Goal: Information Seeking & Learning: Compare options

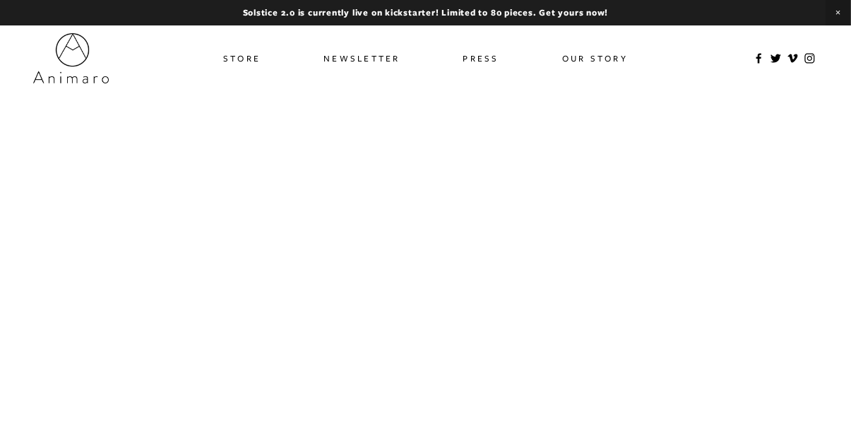
click at [232, 59] on link "Store" at bounding box center [241, 58] width 37 height 20
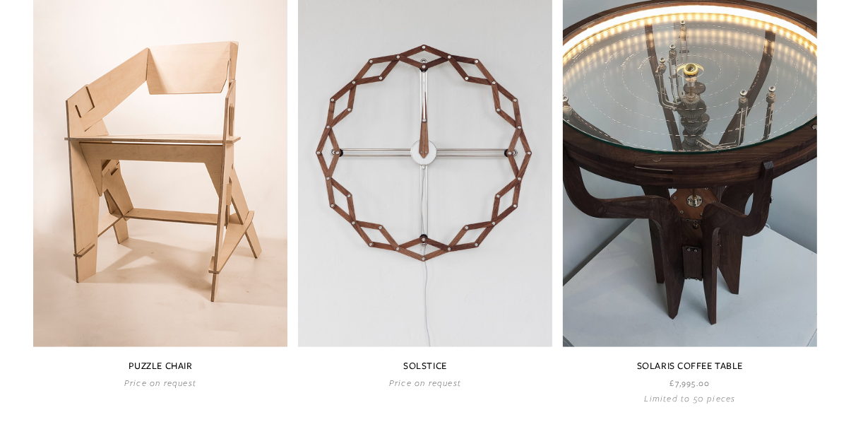
scroll to position [693, 0]
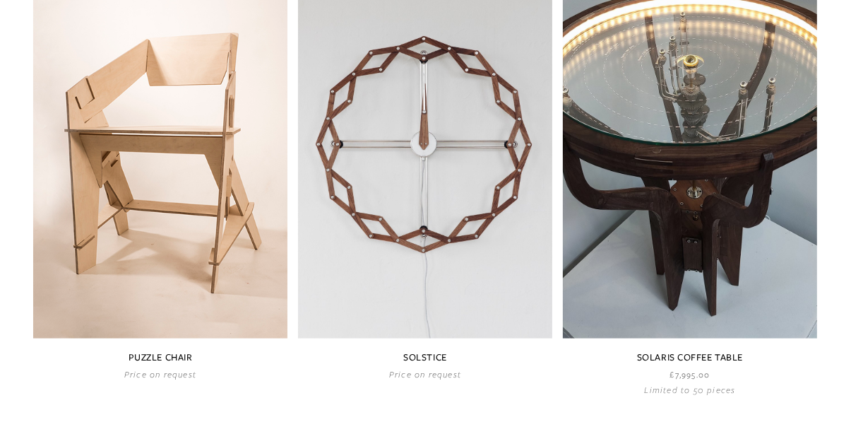
click at [120, 150] on link at bounding box center [160, 168] width 254 height 423
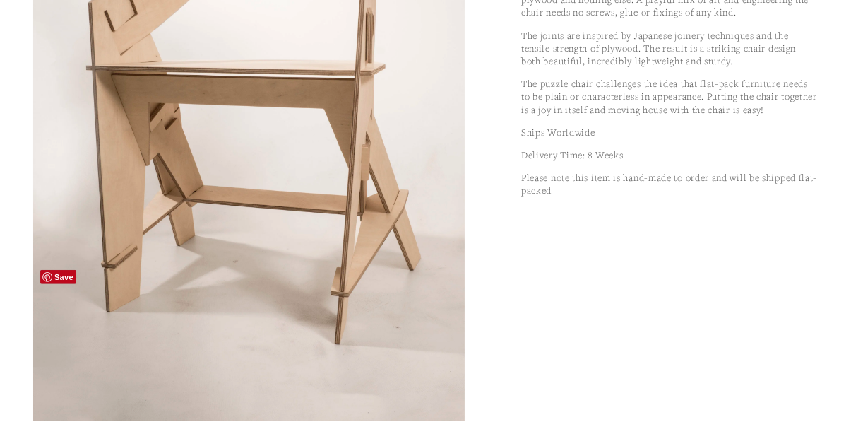
scroll to position [388, 0]
click at [64, 378] on img at bounding box center [249, 97] width 545 height 648
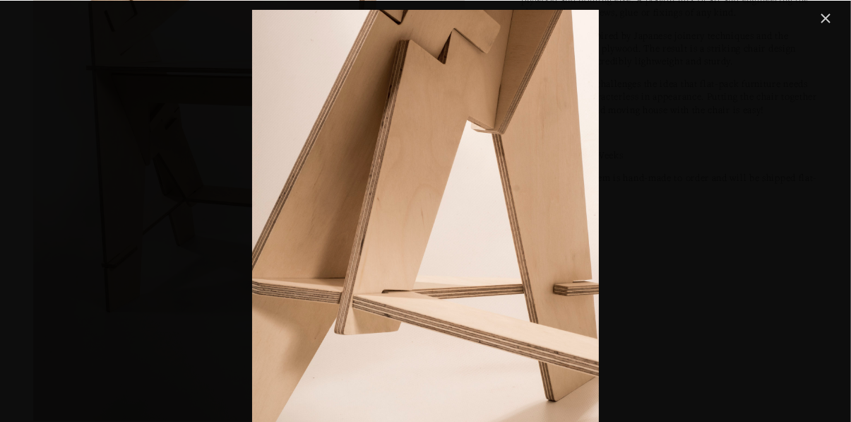
click at [829, 24] on link "Close" at bounding box center [825, 18] width 17 height 17
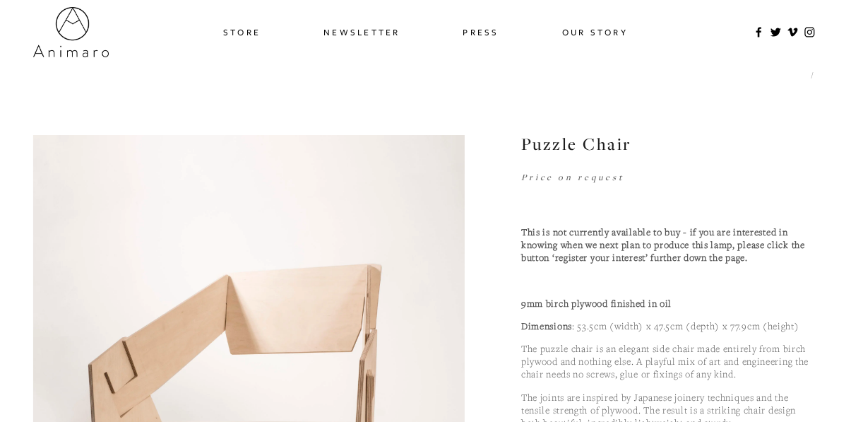
scroll to position [0, 0]
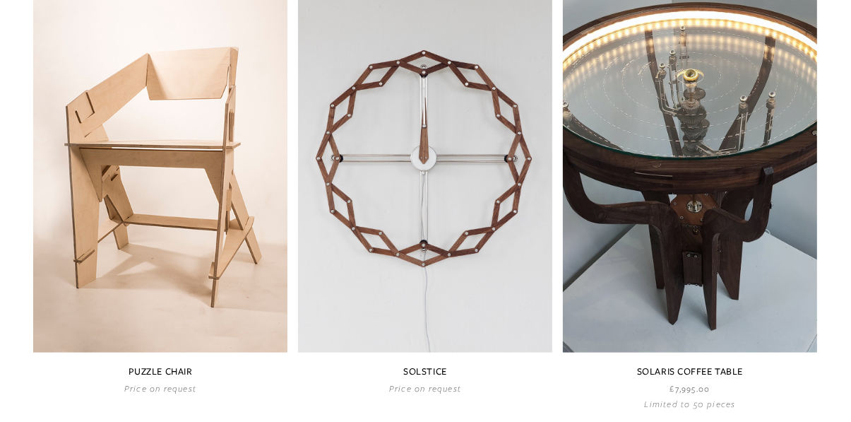
scroll to position [673, 0]
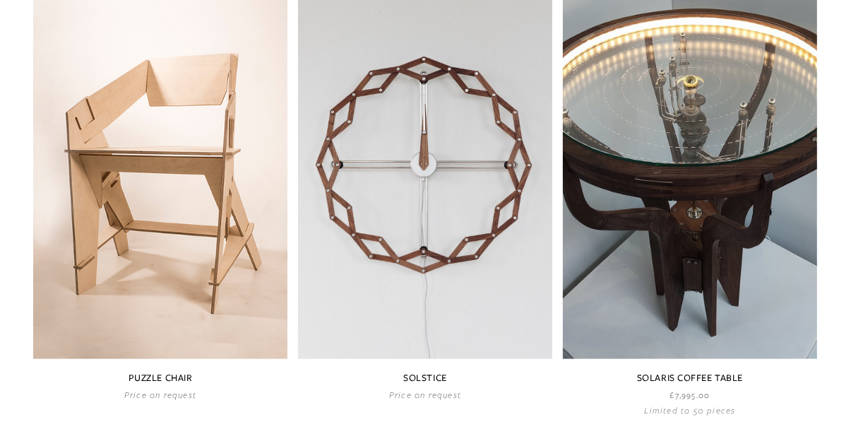
click at [747, 130] on link at bounding box center [690, 196] width 254 height 438
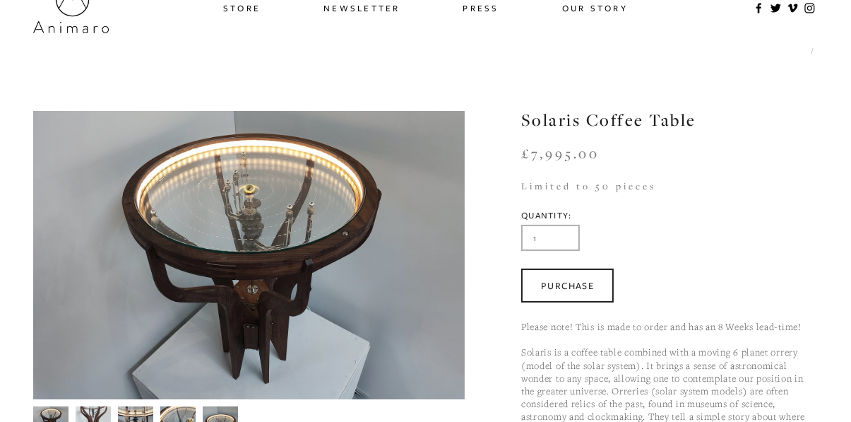
scroll to position [54, 0]
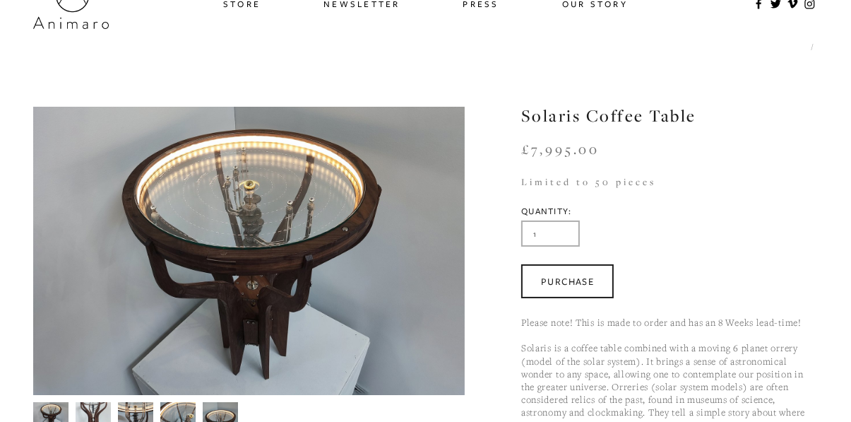
click at [88, 418] on img at bounding box center [93, 414] width 35 height 48
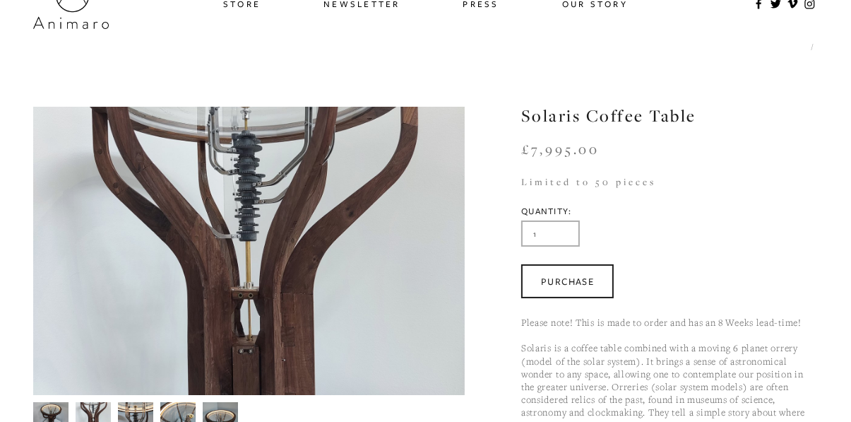
click at [130, 412] on img at bounding box center [135, 413] width 35 height 49
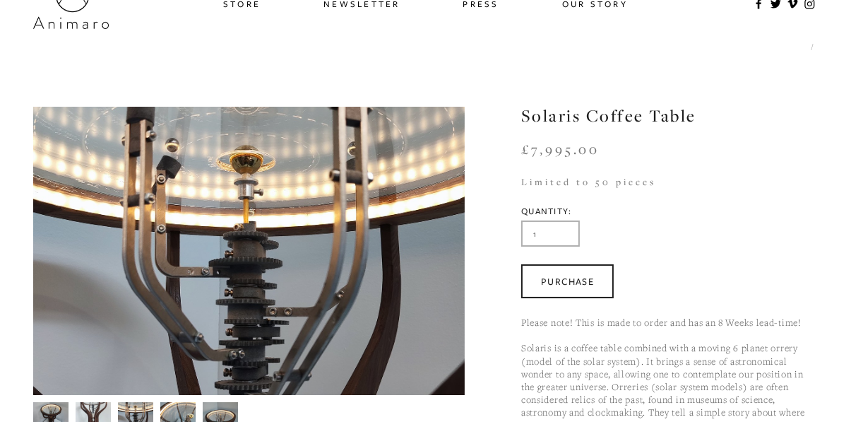
click at [169, 411] on img at bounding box center [177, 414] width 35 height 27
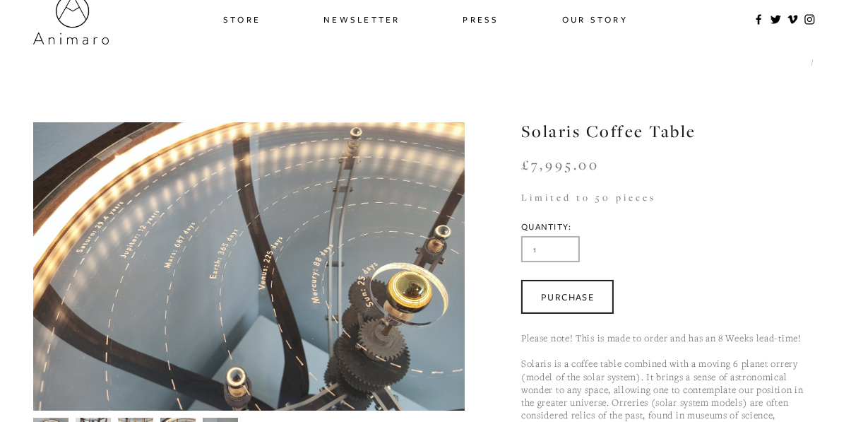
scroll to position [0, 0]
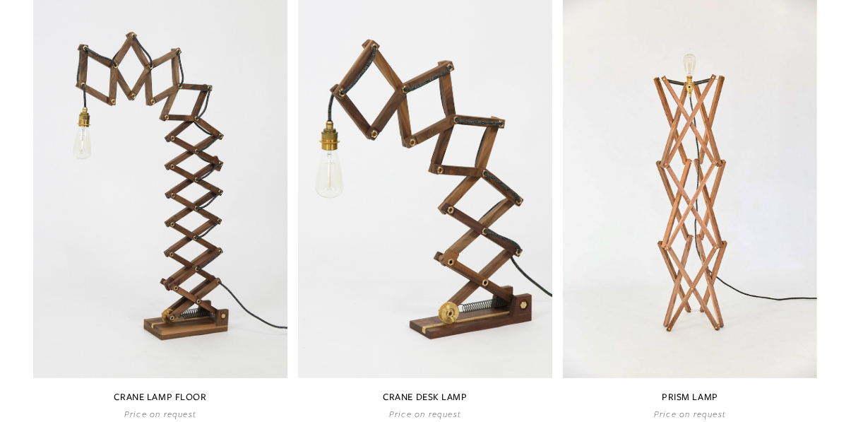
scroll to position [194, 0]
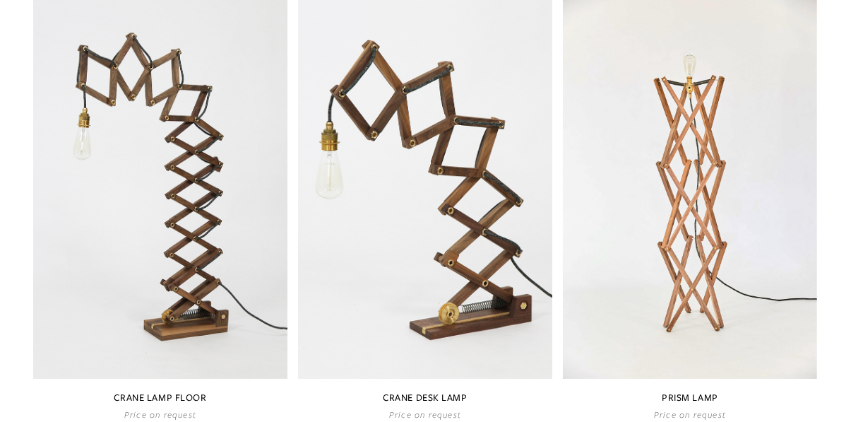
click at [487, 201] on link at bounding box center [425, 208] width 254 height 423
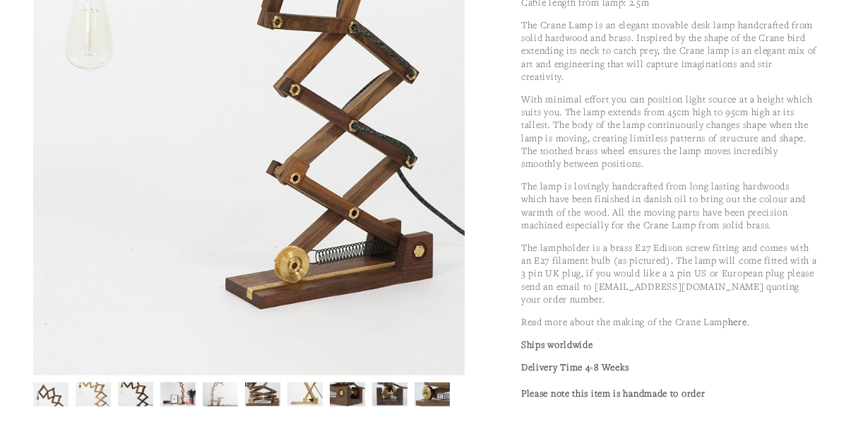
scroll to position [420, 0]
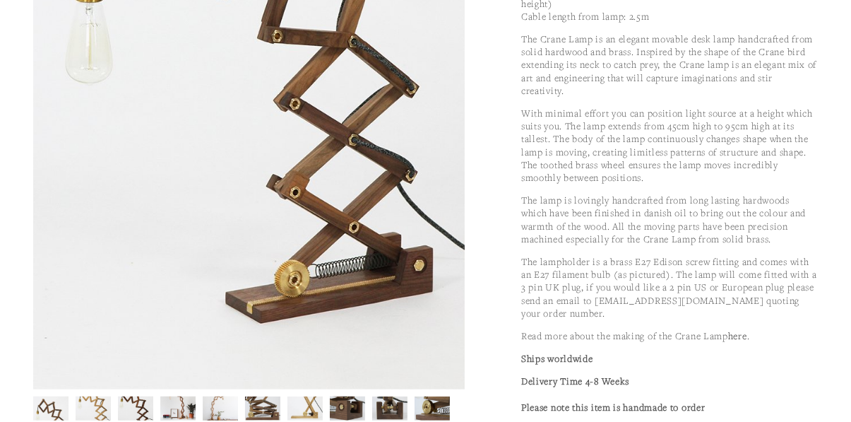
click at [101, 414] on img at bounding box center [93, 408] width 35 height 52
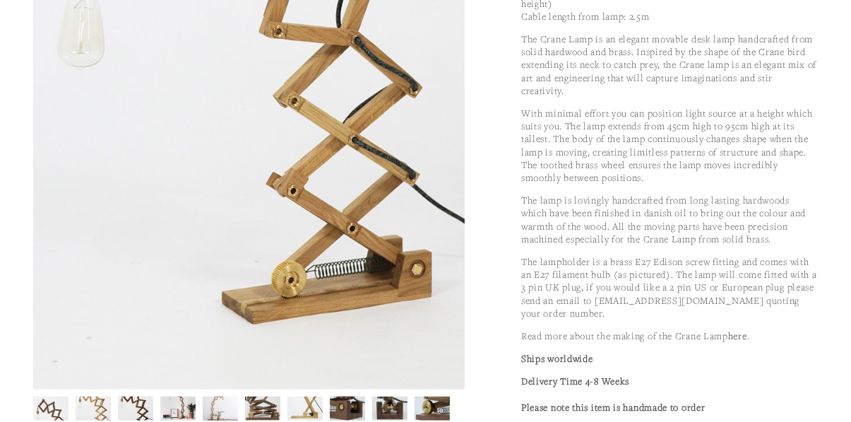
click at [141, 413] on img at bounding box center [135, 410] width 35 height 52
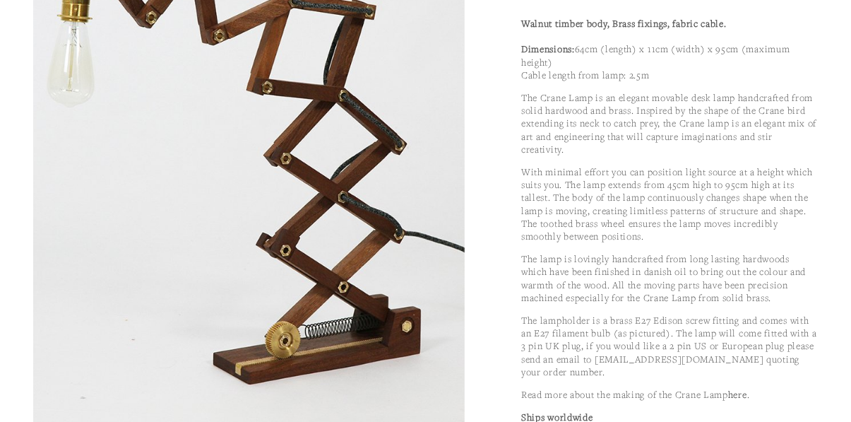
scroll to position [392, 0]
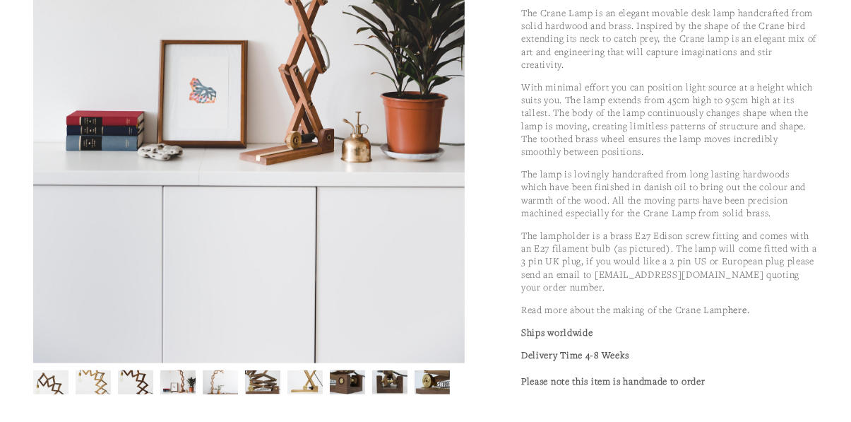
scroll to position [448, 0]
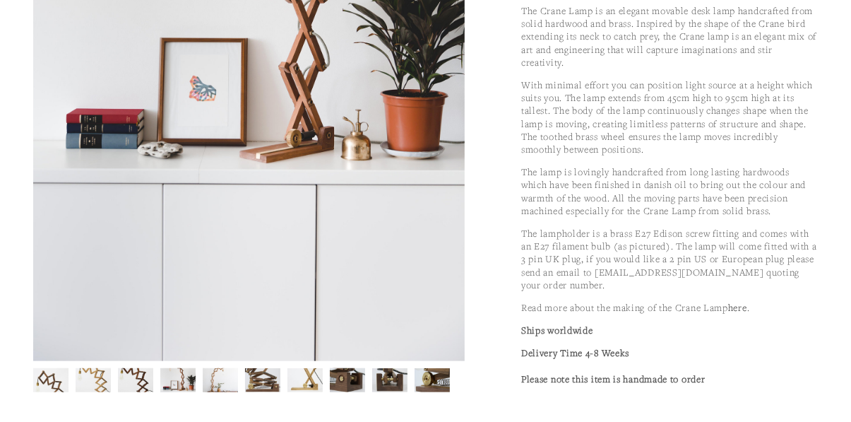
click at [353, 390] on img at bounding box center [347, 381] width 35 height 28
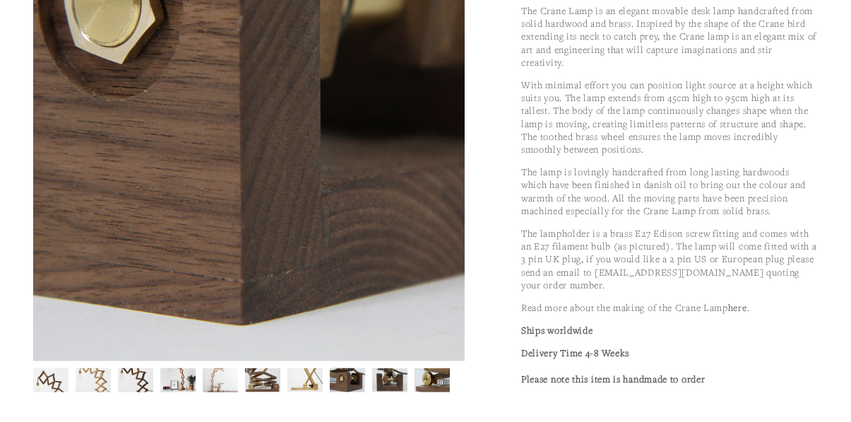
click at [353, 382] on img at bounding box center [347, 381] width 35 height 28
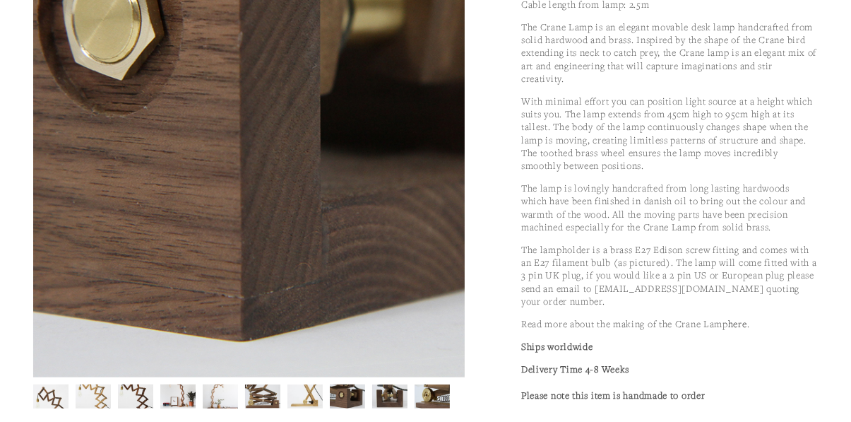
scroll to position [433, 0]
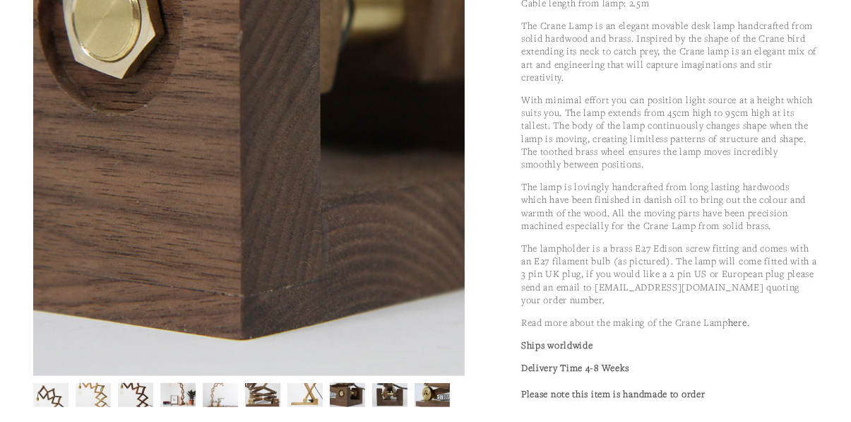
click at [436, 402] on img at bounding box center [433, 395] width 36 height 24
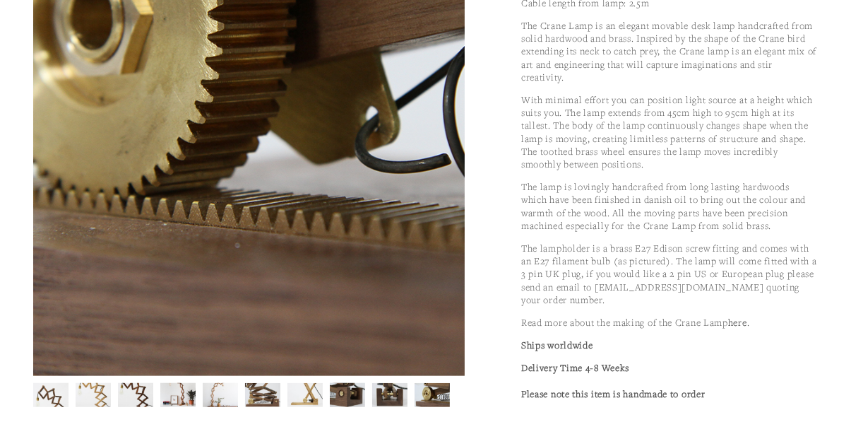
click at [392, 391] on img at bounding box center [390, 395] width 36 height 24
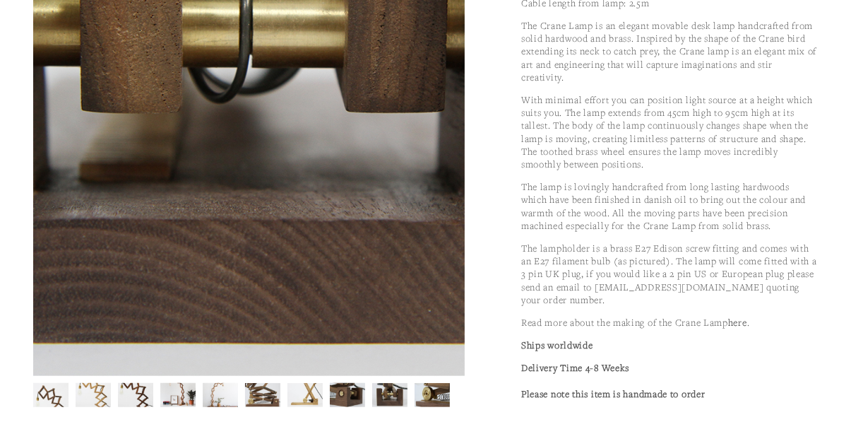
click at [430, 400] on img at bounding box center [433, 395] width 36 height 24
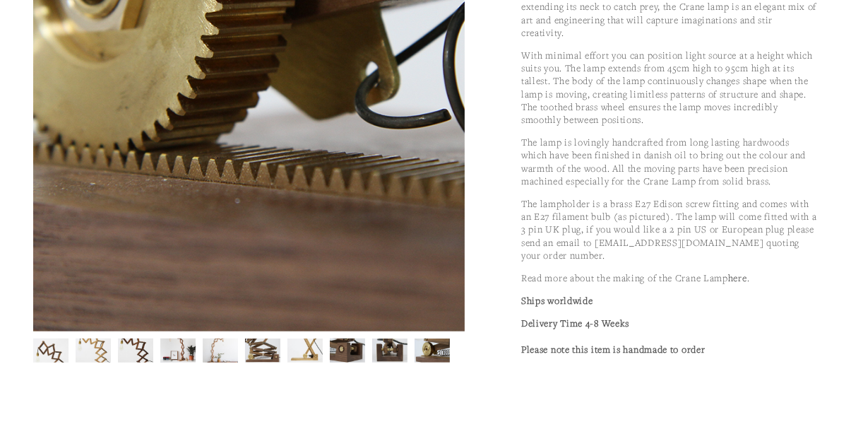
scroll to position [483, 0]
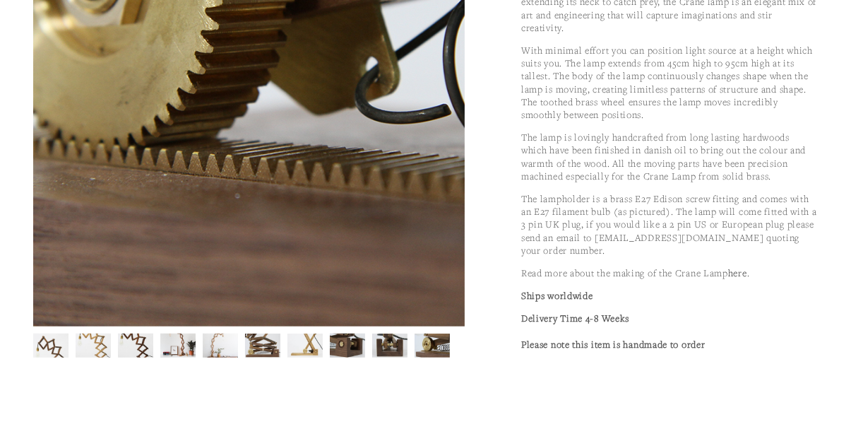
click at [305, 355] on img at bounding box center [306, 345] width 36 height 24
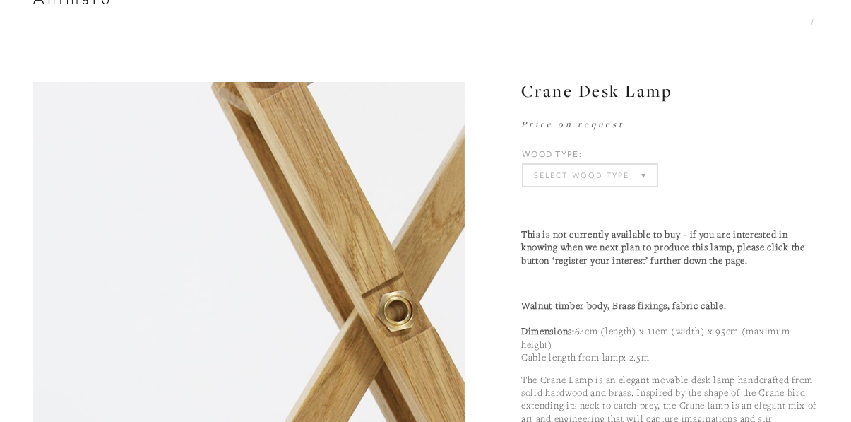
scroll to position [0, 0]
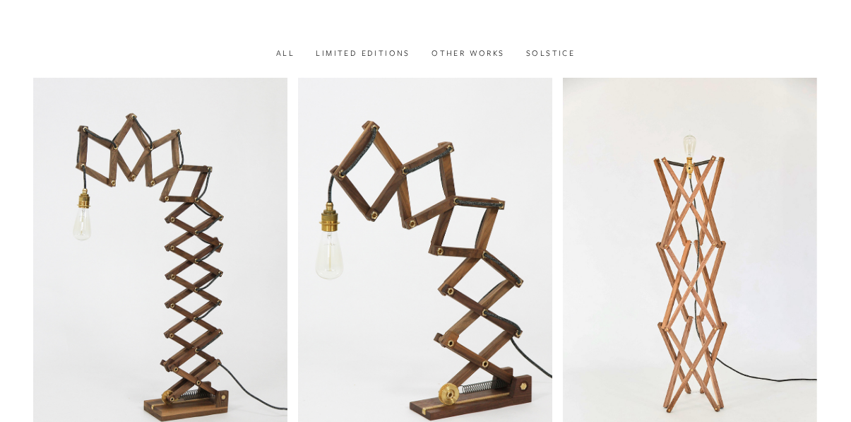
scroll to position [131, 0]
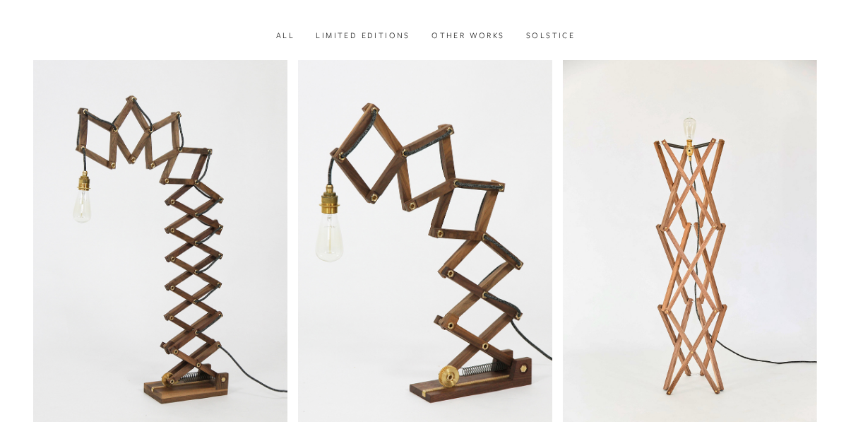
click at [694, 253] on link at bounding box center [690, 271] width 254 height 423
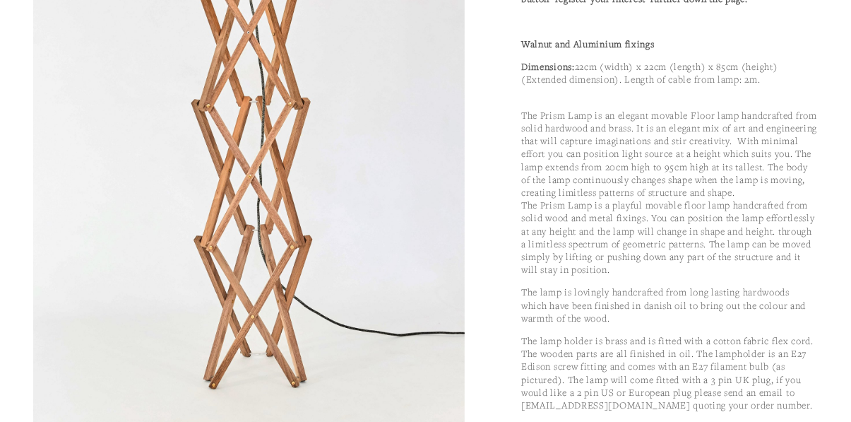
scroll to position [412, 0]
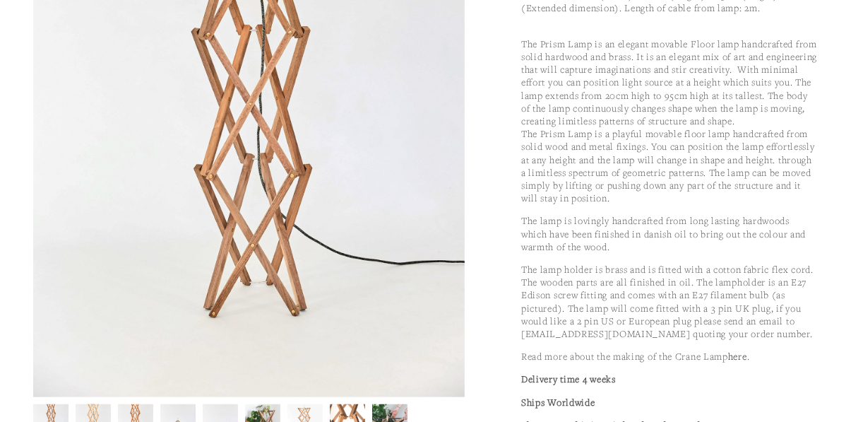
click at [307, 421] on img at bounding box center [305, 416] width 35 height 53
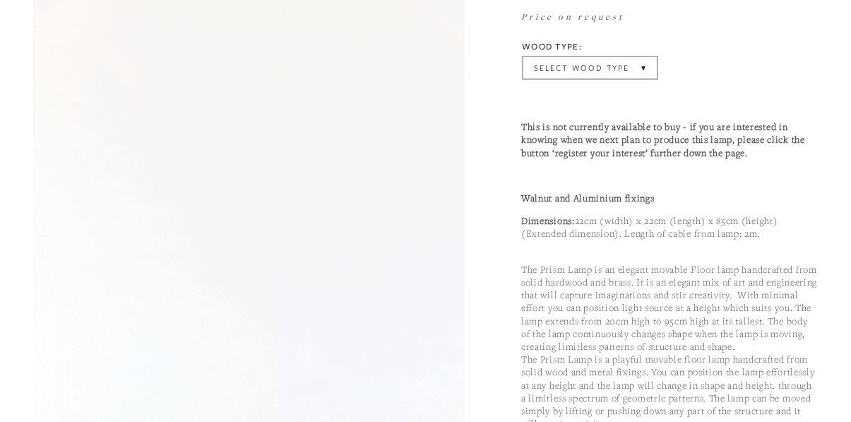
scroll to position [0, 0]
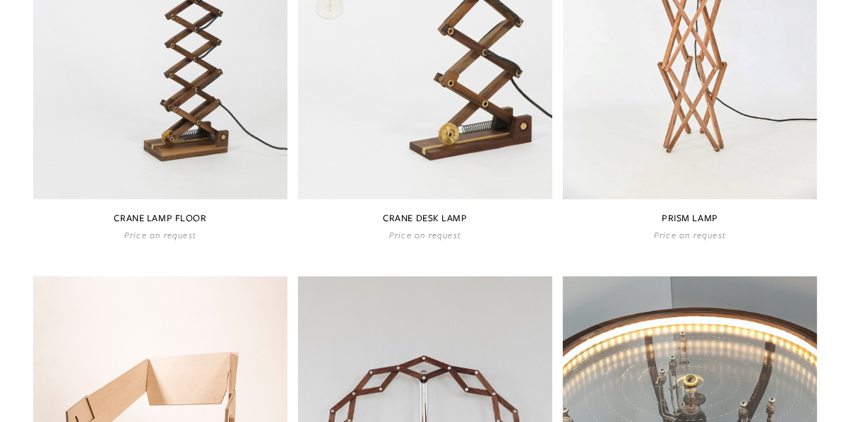
scroll to position [379, 0]
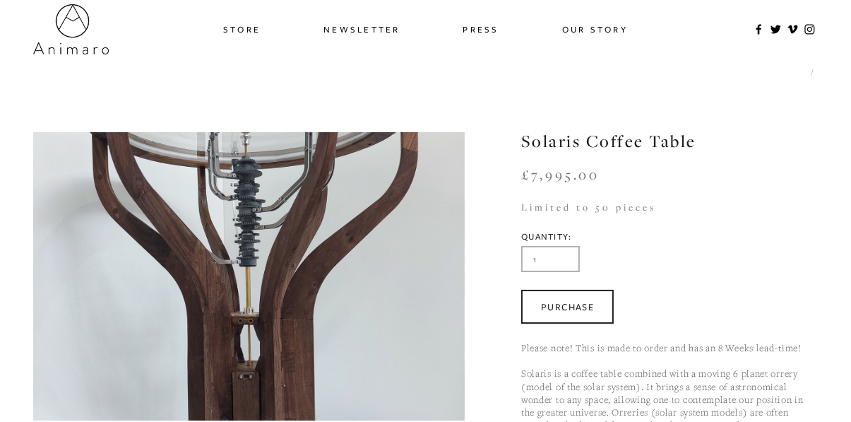
scroll to position [29, 0]
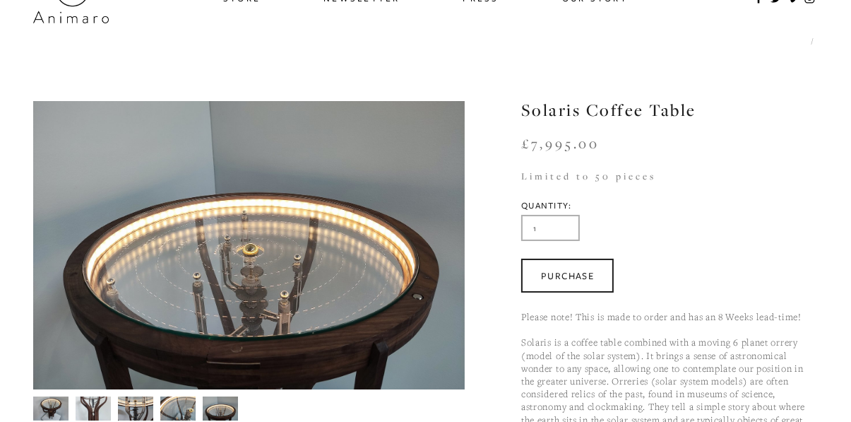
scroll to position [66, 0]
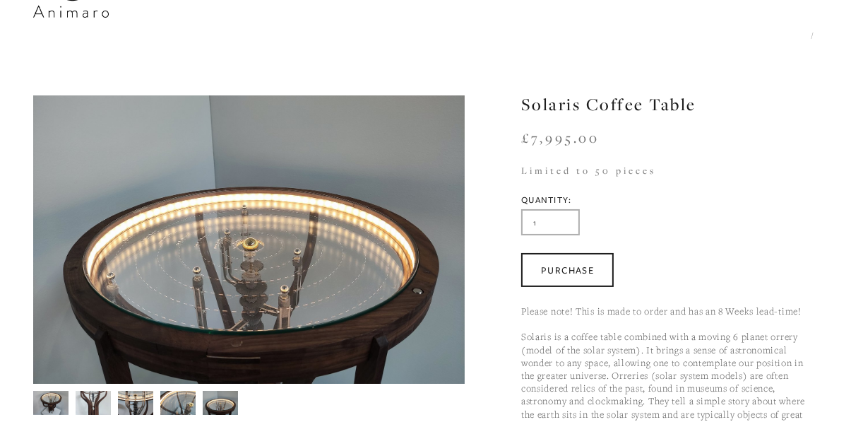
click at [49, 408] on img at bounding box center [50, 403] width 35 height 24
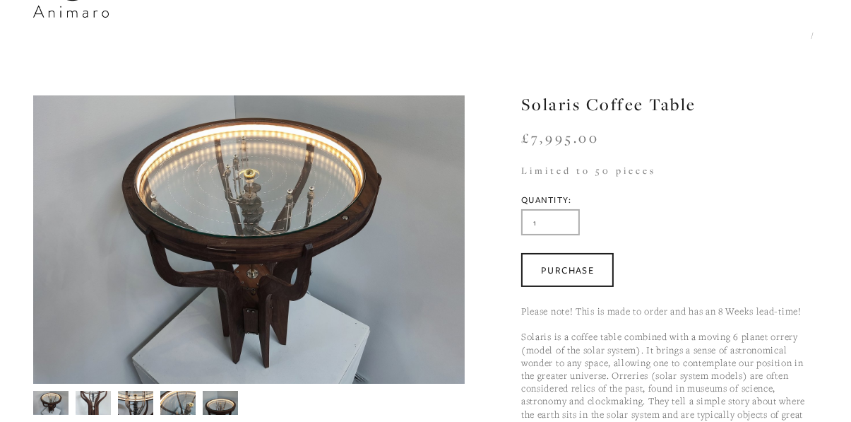
click at [96, 417] on section "Solaris Coffee Table Solaris Coffee Table £7,995.00 Please note! This is made t…" at bounding box center [425, 401] width 785 height 613
click at [79, 403] on img at bounding box center [93, 403] width 35 height 48
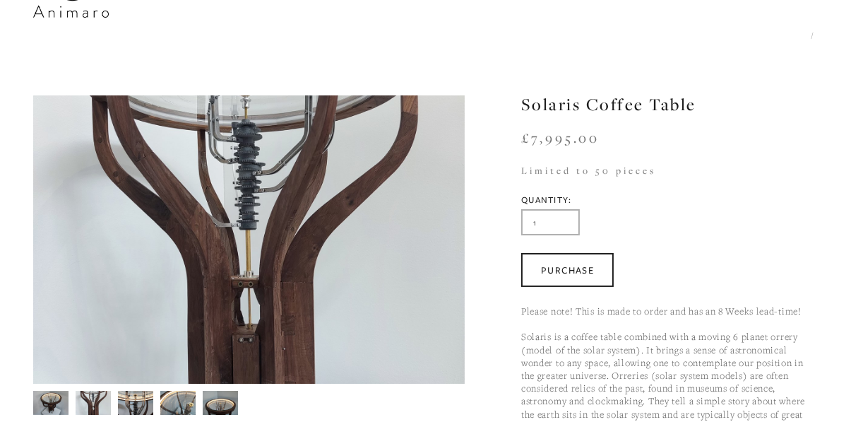
click at [136, 411] on img at bounding box center [135, 402] width 35 height 49
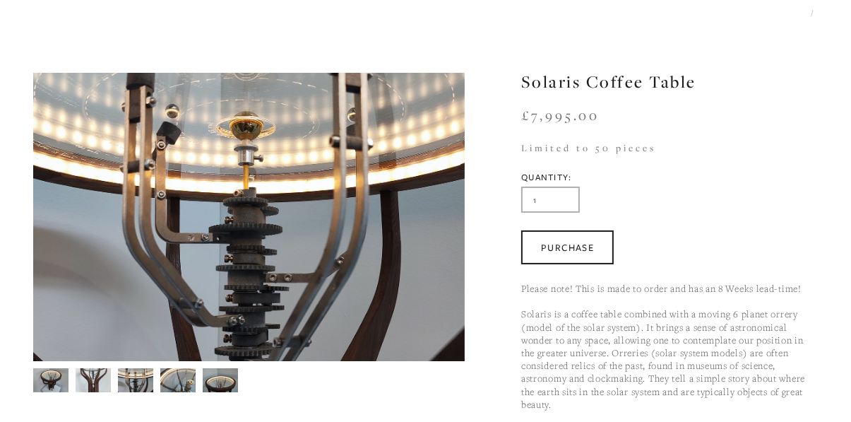
scroll to position [88, 0]
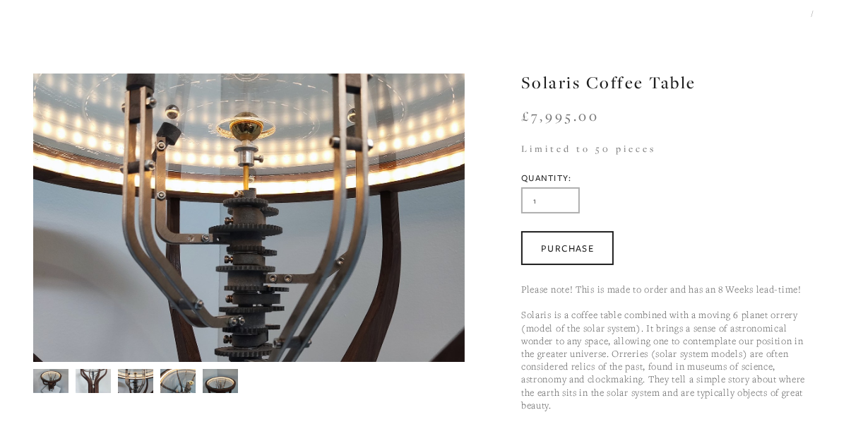
click at [153, 403] on section "Solaris Coffee Table Solaris Coffee Table £7,995.00 Please note! This is made t…" at bounding box center [425, 379] width 785 height 613
click at [177, 393] on section "Solaris Coffee Table Solaris Coffee Table £7,995.00 Please note! This is made t…" at bounding box center [425, 379] width 785 height 613
click at [203, 391] on img at bounding box center [220, 380] width 35 height 27
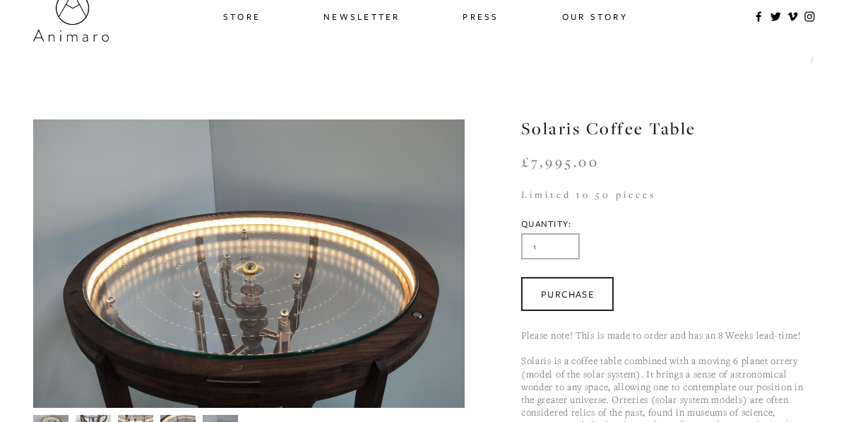
scroll to position [0, 0]
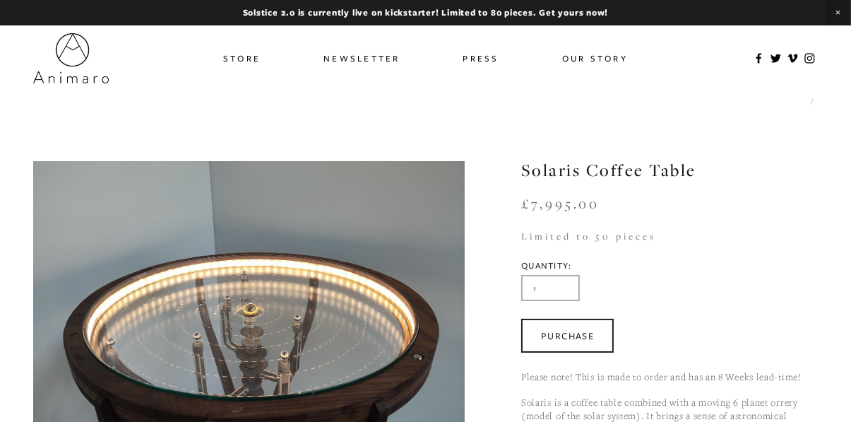
click at [256, 68] on link "Store" at bounding box center [241, 58] width 37 height 20
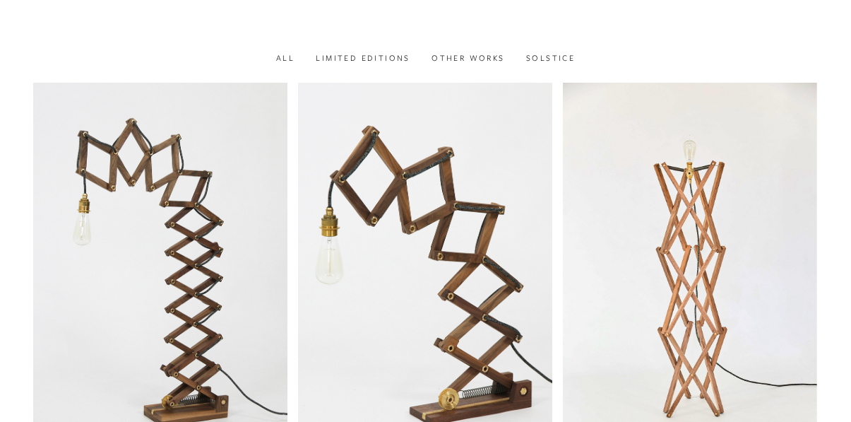
scroll to position [110, 0]
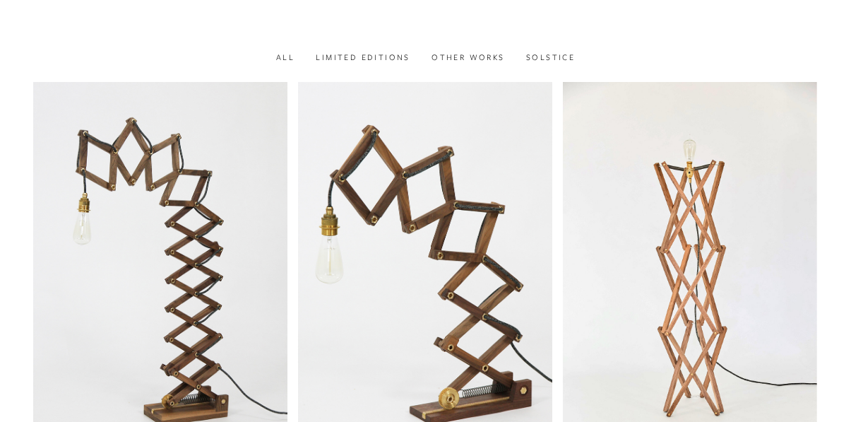
click at [699, 387] on link at bounding box center [690, 293] width 254 height 423
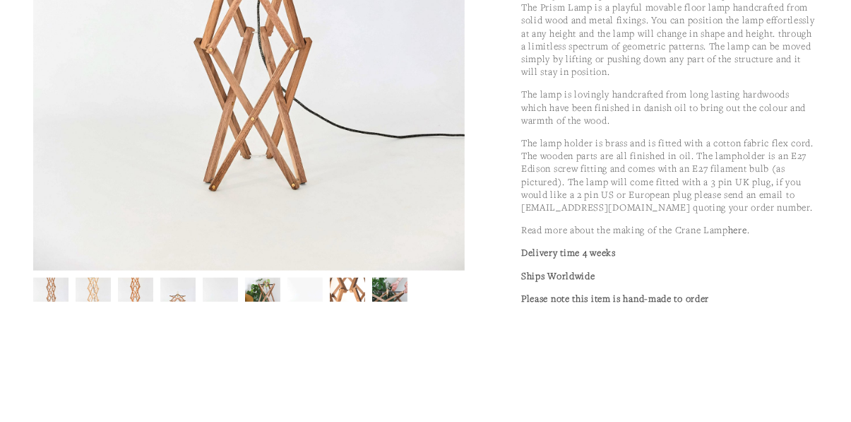
scroll to position [540, 0]
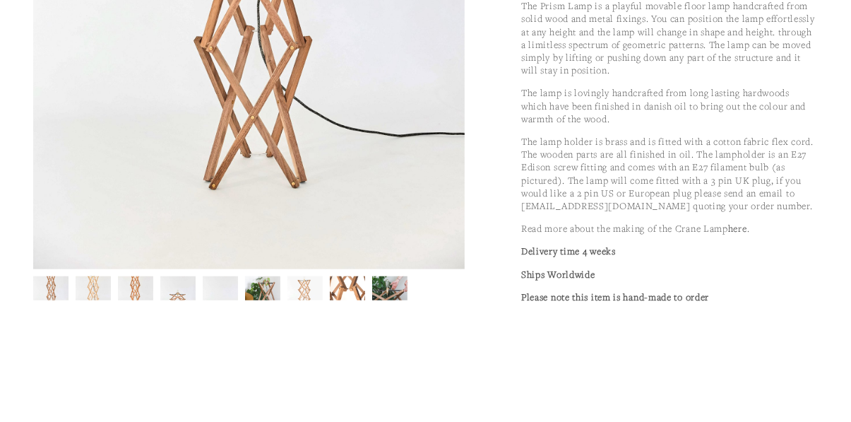
click at [304, 293] on img at bounding box center [305, 288] width 35 height 53
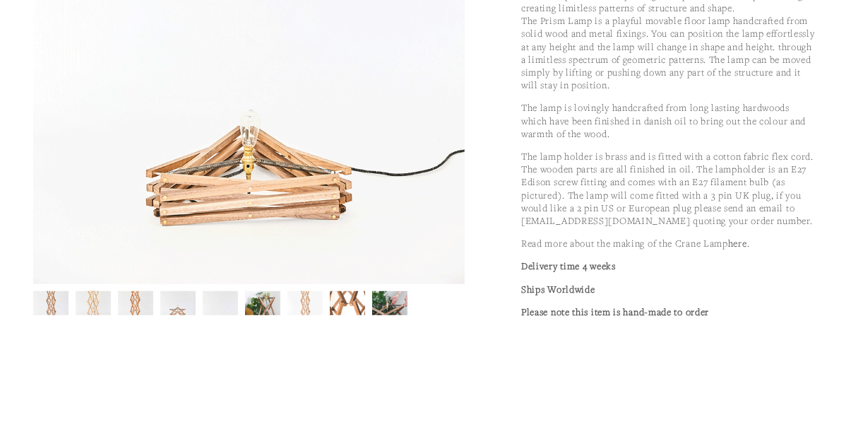
scroll to position [524, 0]
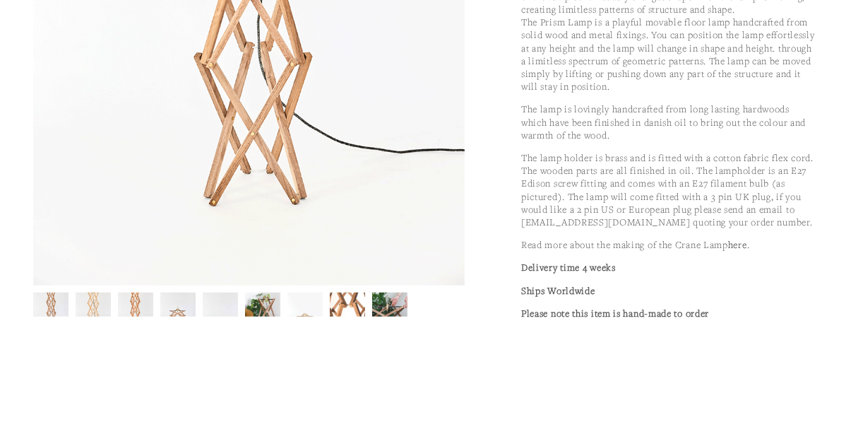
click at [398, 314] on img at bounding box center [389, 304] width 35 height 53
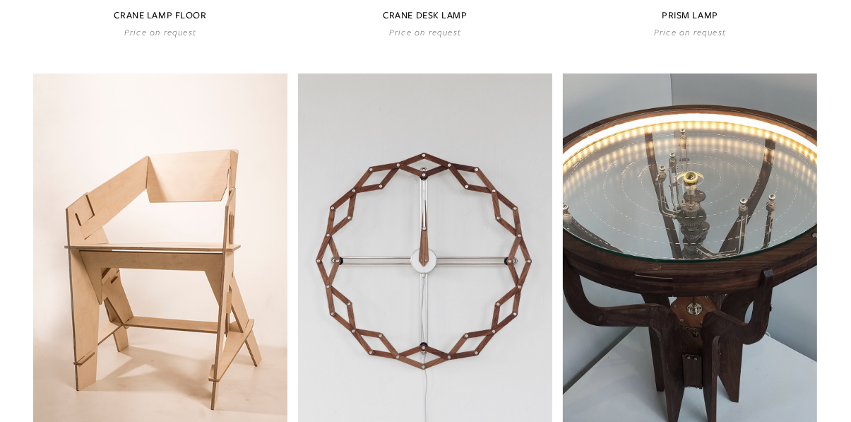
scroll to position [583, 0]
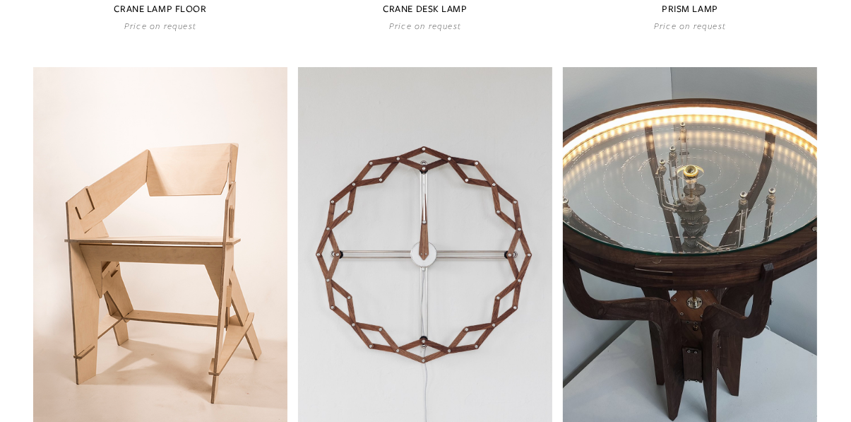
click at [64, 219] on link at bounding box center [160, 278] width 254 height 423
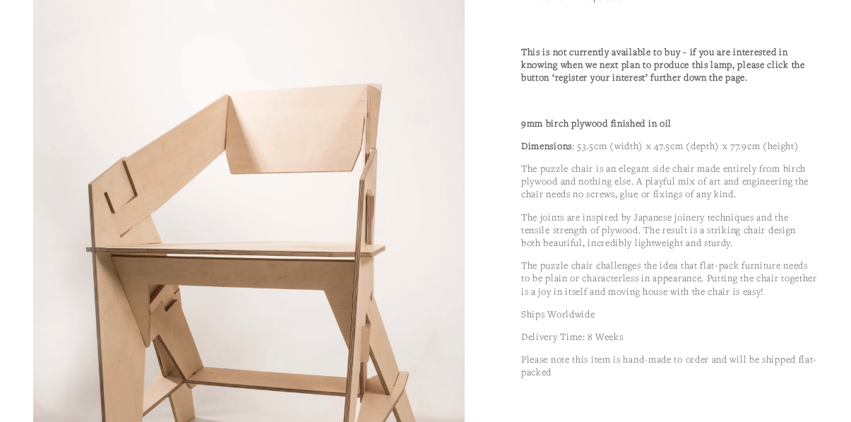
scroll to position [210, 0]
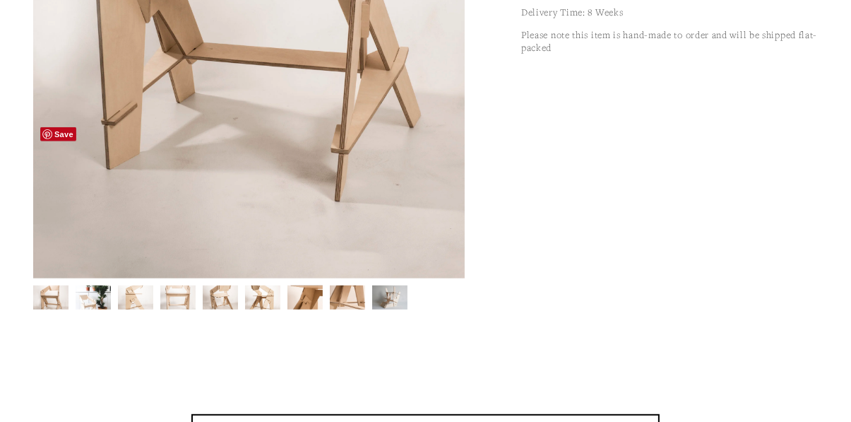
click at [99, 306] on img at bounding box center [93, 297] width 35 height 53
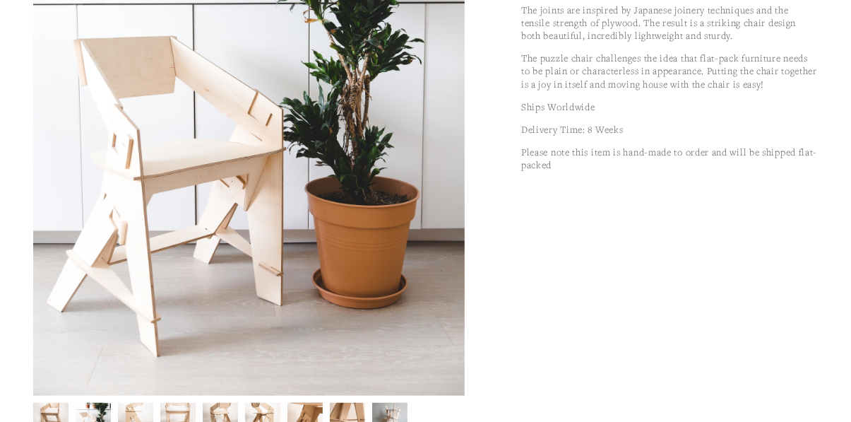
scroll to position [413, 0]
click at [143, 421] on img at bounding box center [135, 414] width 35 height 47
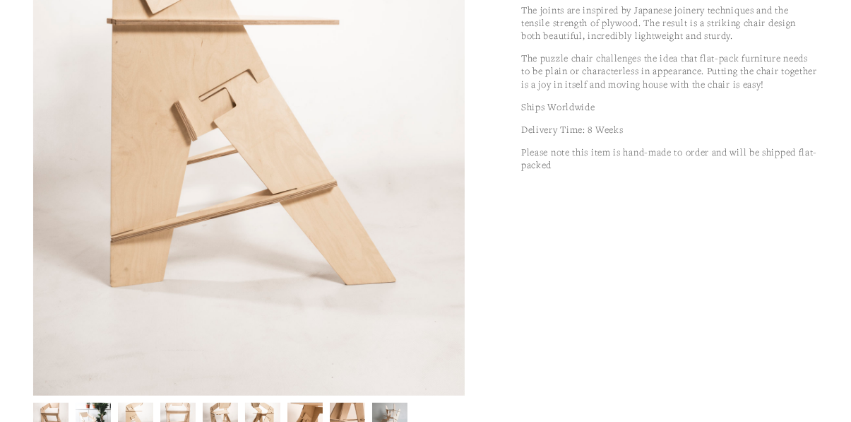
click at [191, 416] on img at bounding box center [177, 414] width 35 height 47
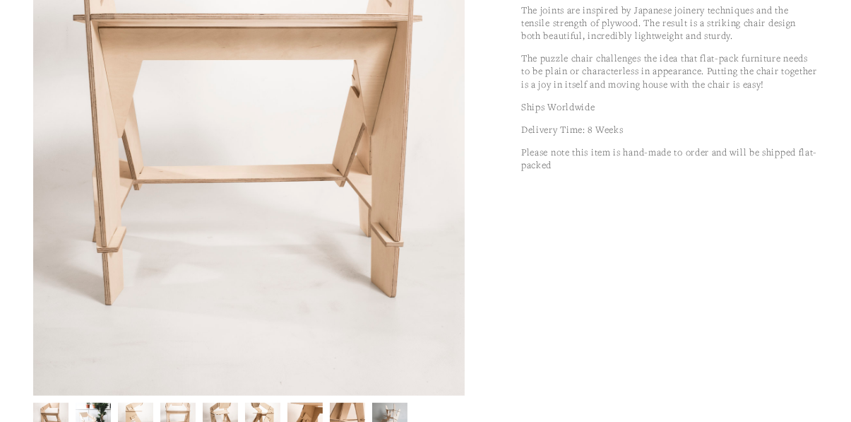
click at [226, 418] on img at bounding box center [220, 415] width 35 height 44
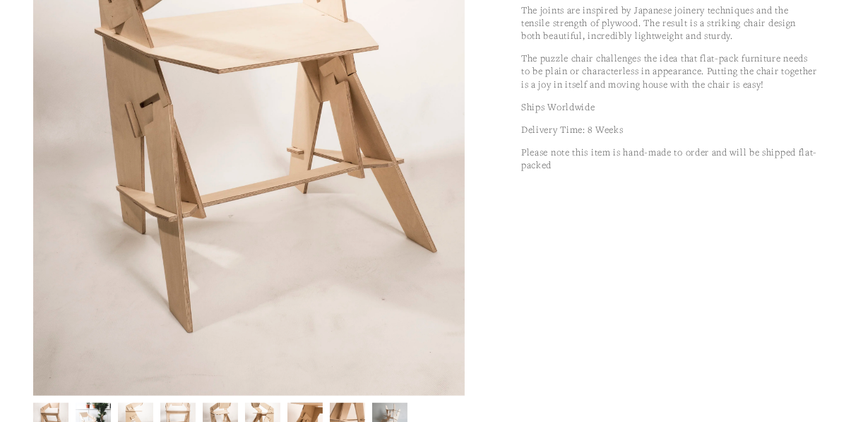
click at [266, 420] on img at bounding box center [262, 415] width 35 height 44
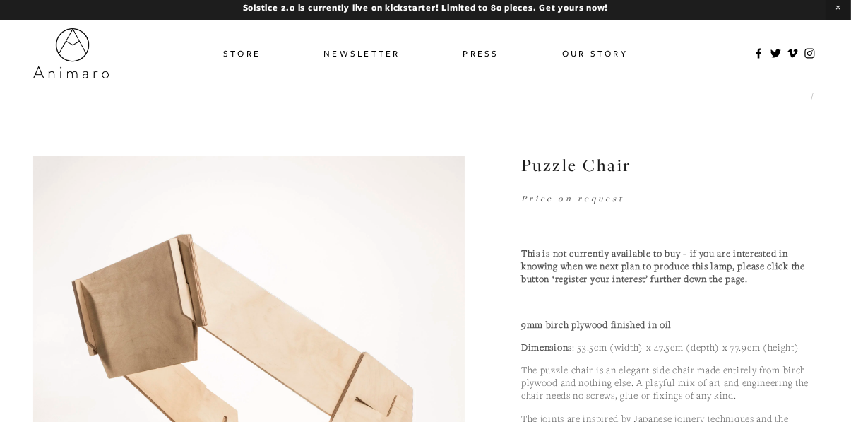
scroll to position [0, 0]
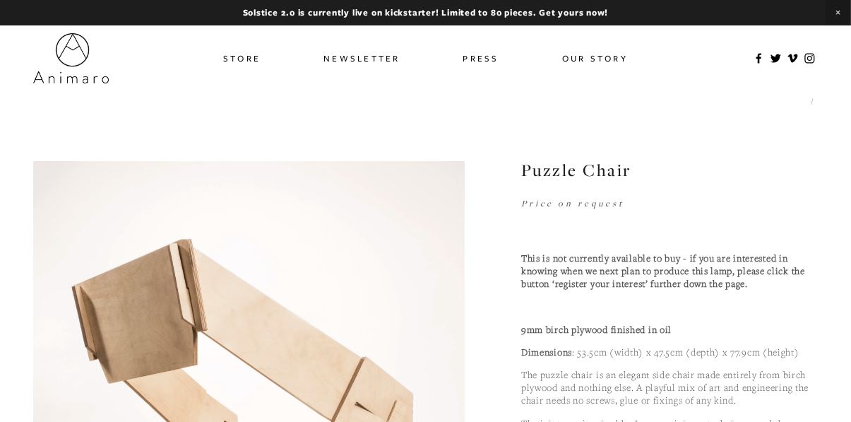
click at [237, 56] on link "Store" at bounding box center [241, 58] width 37 height 20
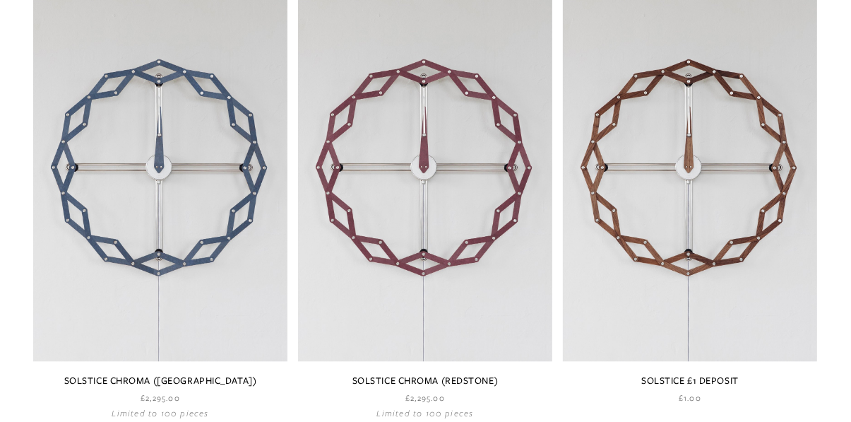
scroll to position [1619, 0]
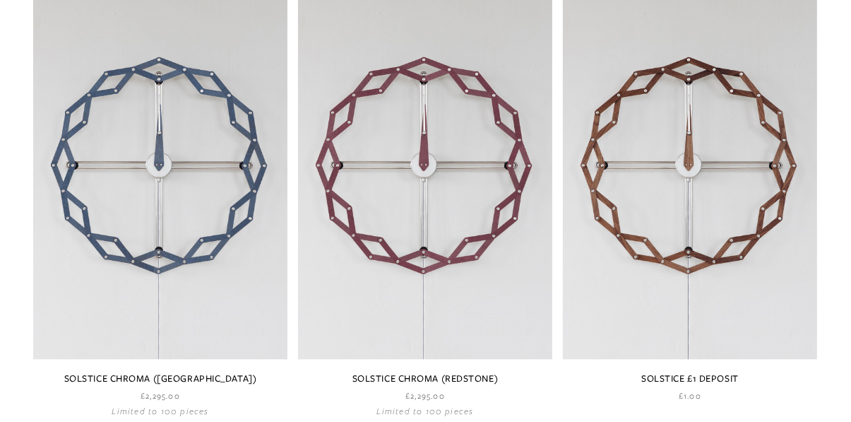
click at [793, 333] on link at bounding box center [690, 189] width 254 height 423
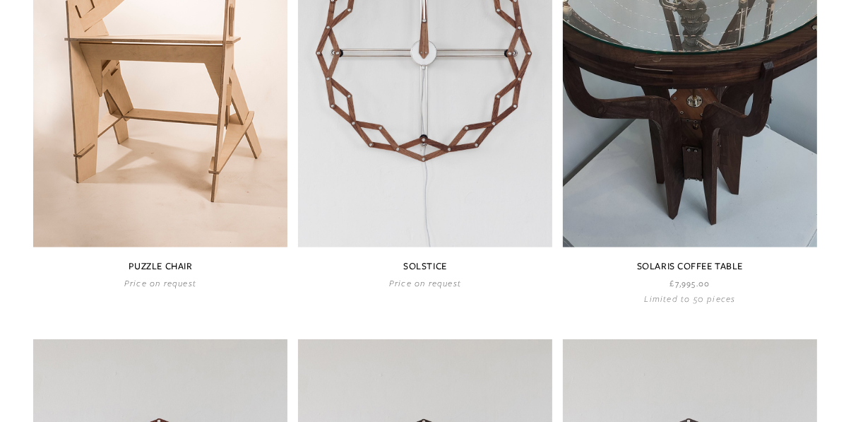
scroll to position [784, 0]
click at [459, 187] on link at bounding box center [425, 77] width 254 height 423
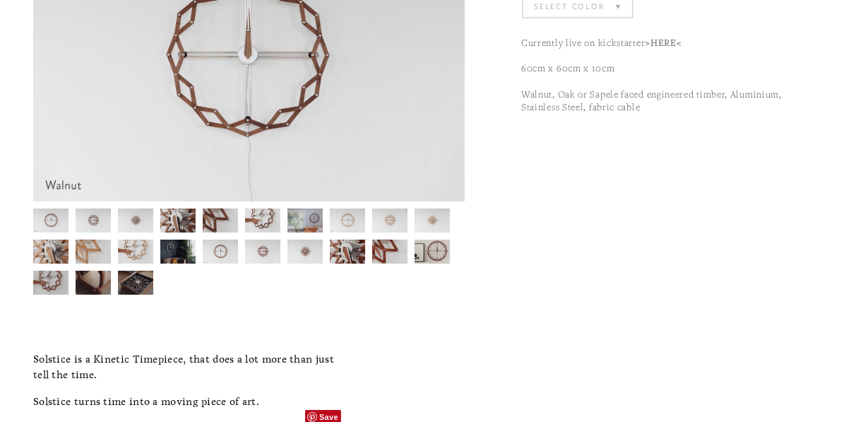
scroll to position [249, 0]
click at [143, 283] on img at bounding box center [136, 282] width 36 height 24
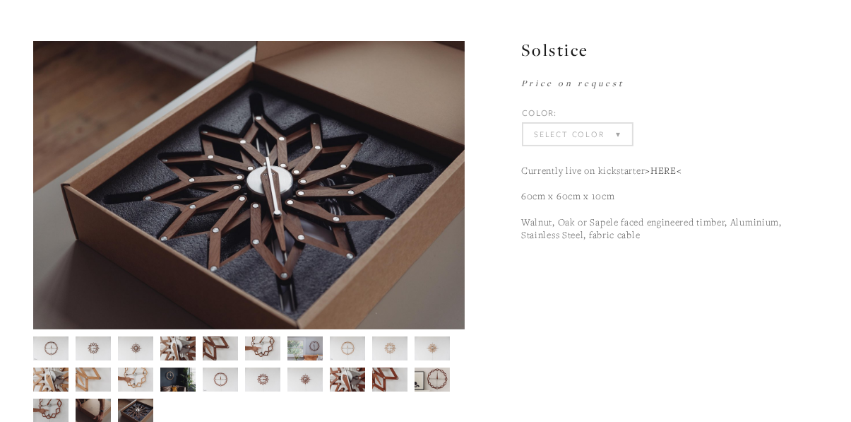
scroll to position [119, 0]
